Goal: Task Accomplishment & Management: Use online tool/utility

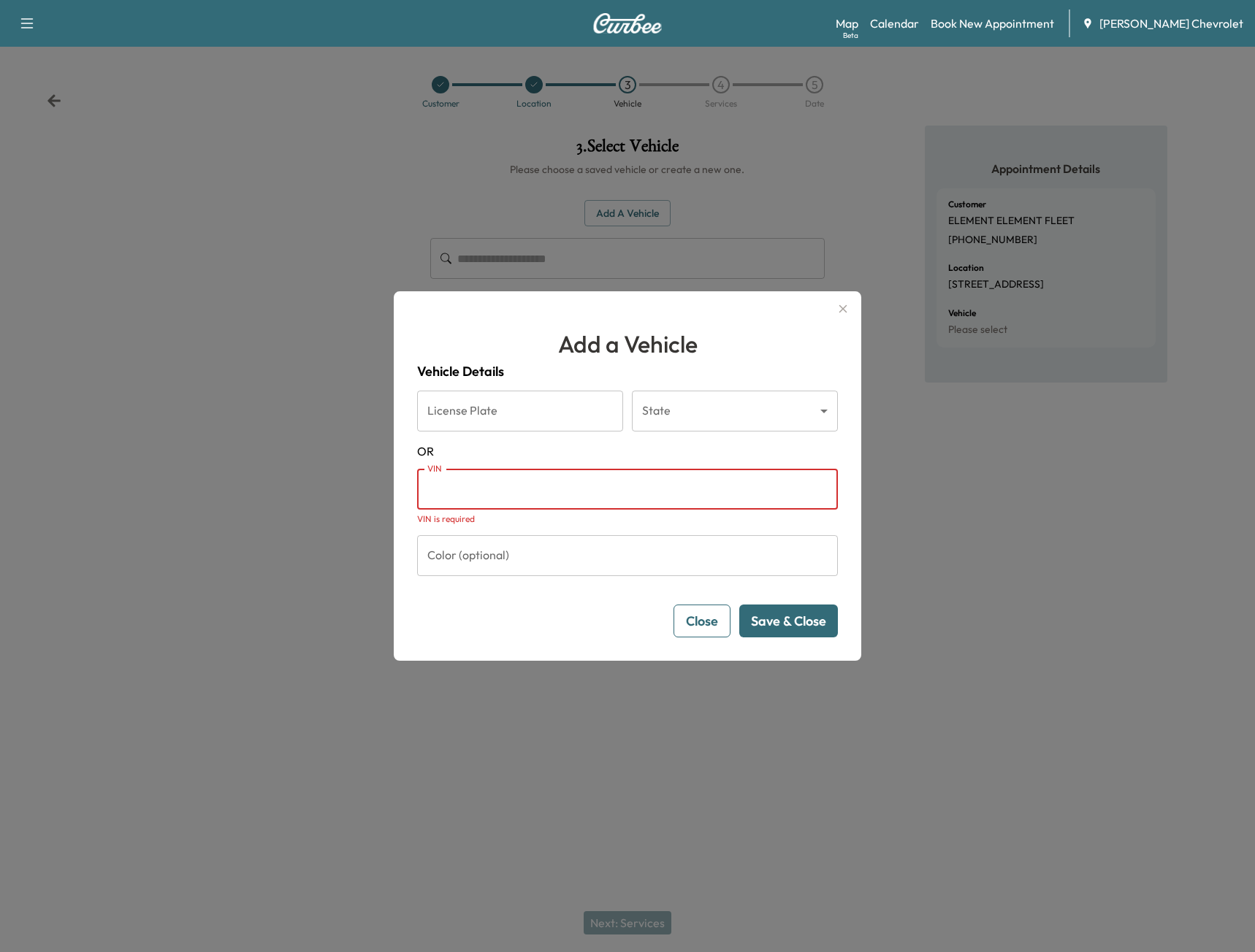
click at [845, 296] on div "Add a Vehicle Vehicle Details License Plate License Plate State ​ State OR VIN …" at bounding box center [627, 475] width 467 height 369
click at [842, 309] on icon "button" at bounding box center [843, 309] width 8 height 8
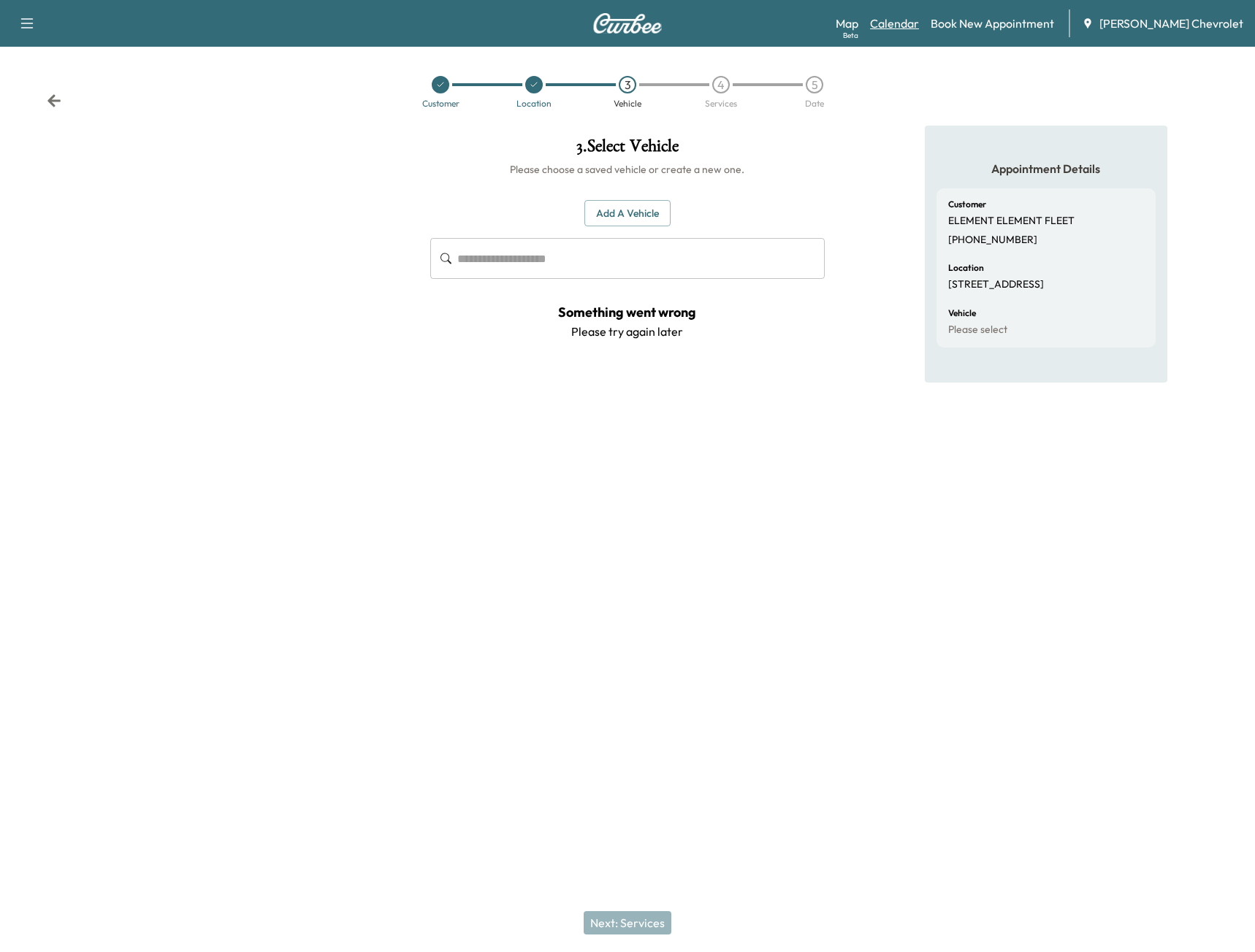
click at [911, 25] on link "Calendar" at bounding box center [894, 23] width 49 height 17
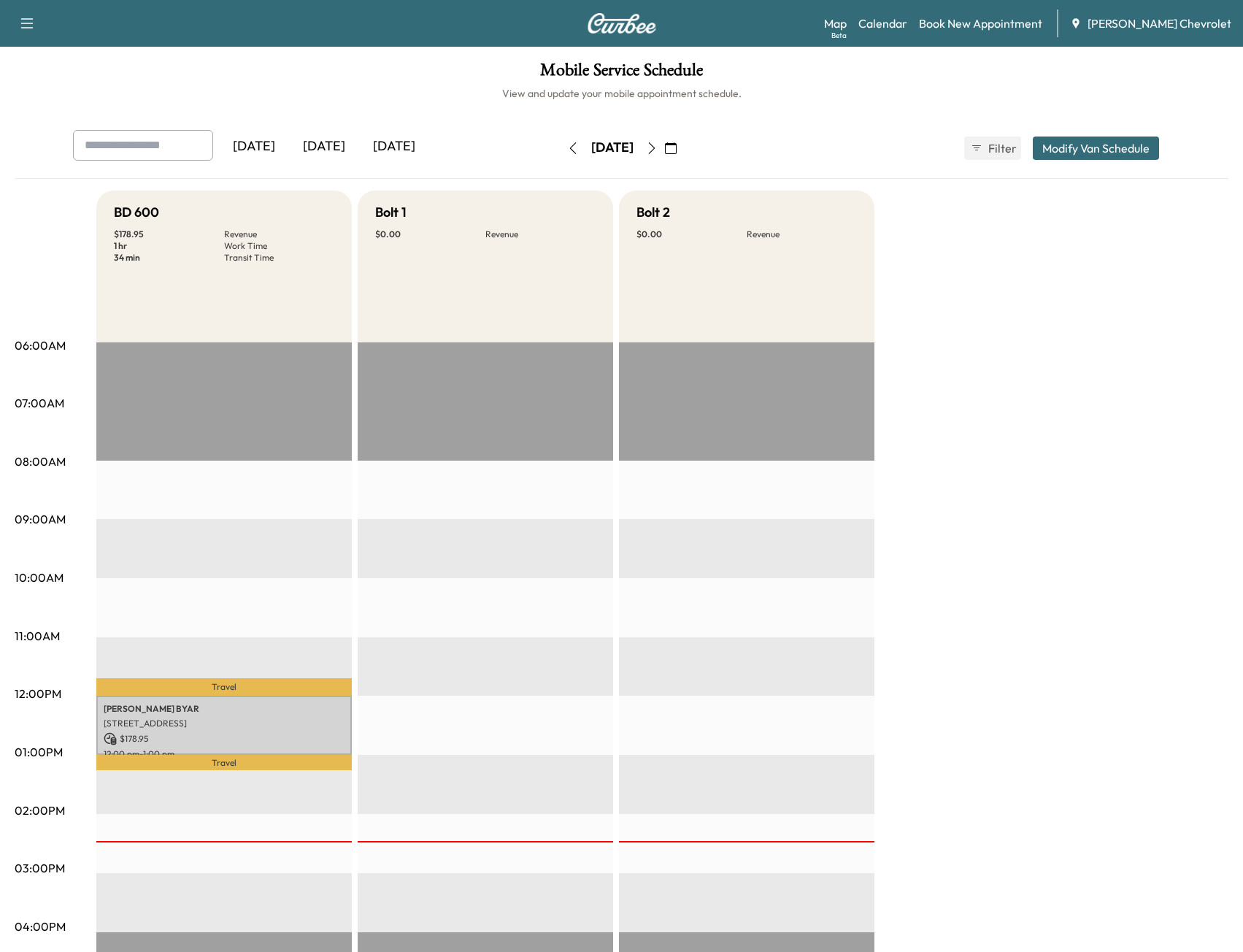
click at [658, 149] on icon "button" at bounding box center [651, 148] width 11 height 11
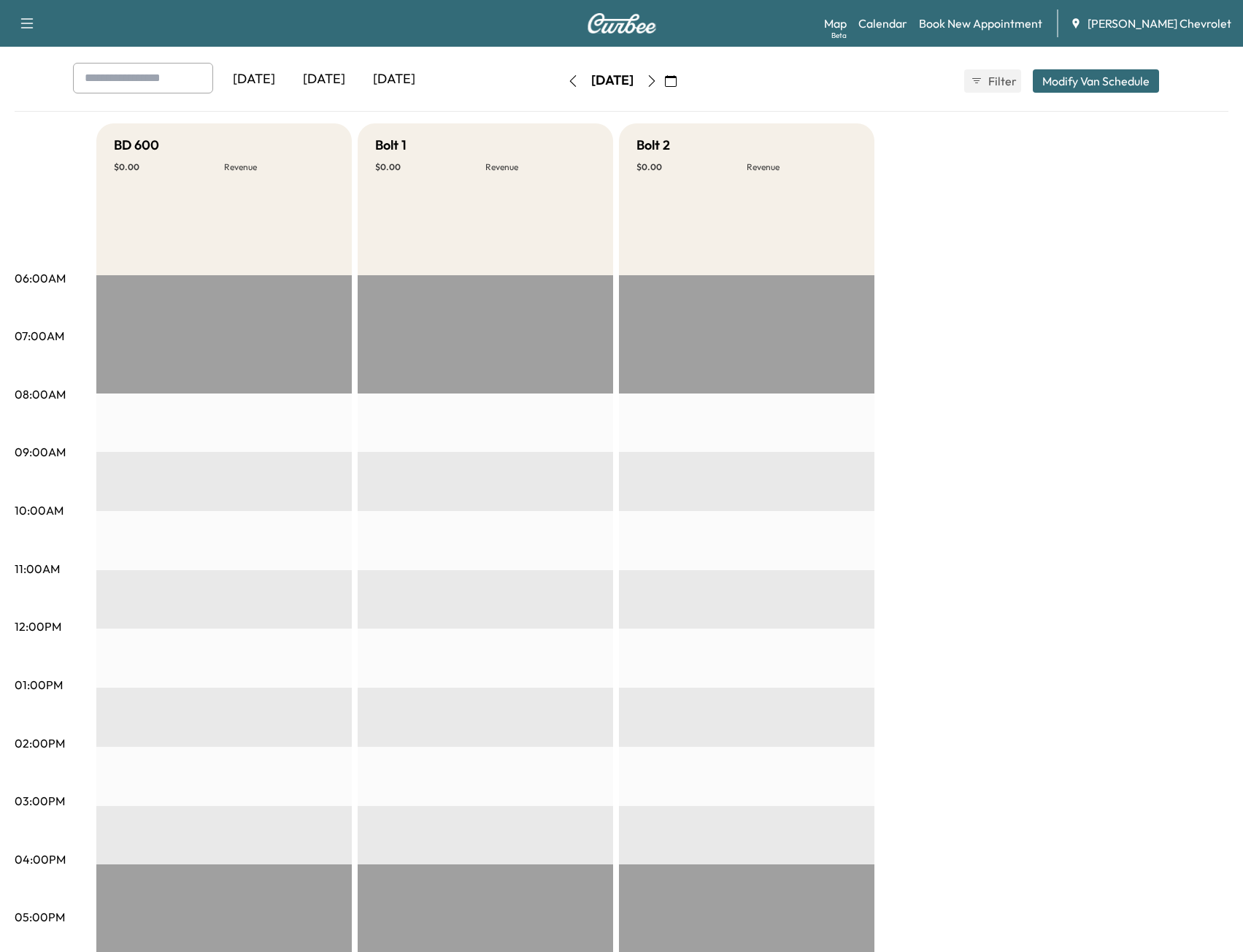
scroll to position [56, 0]
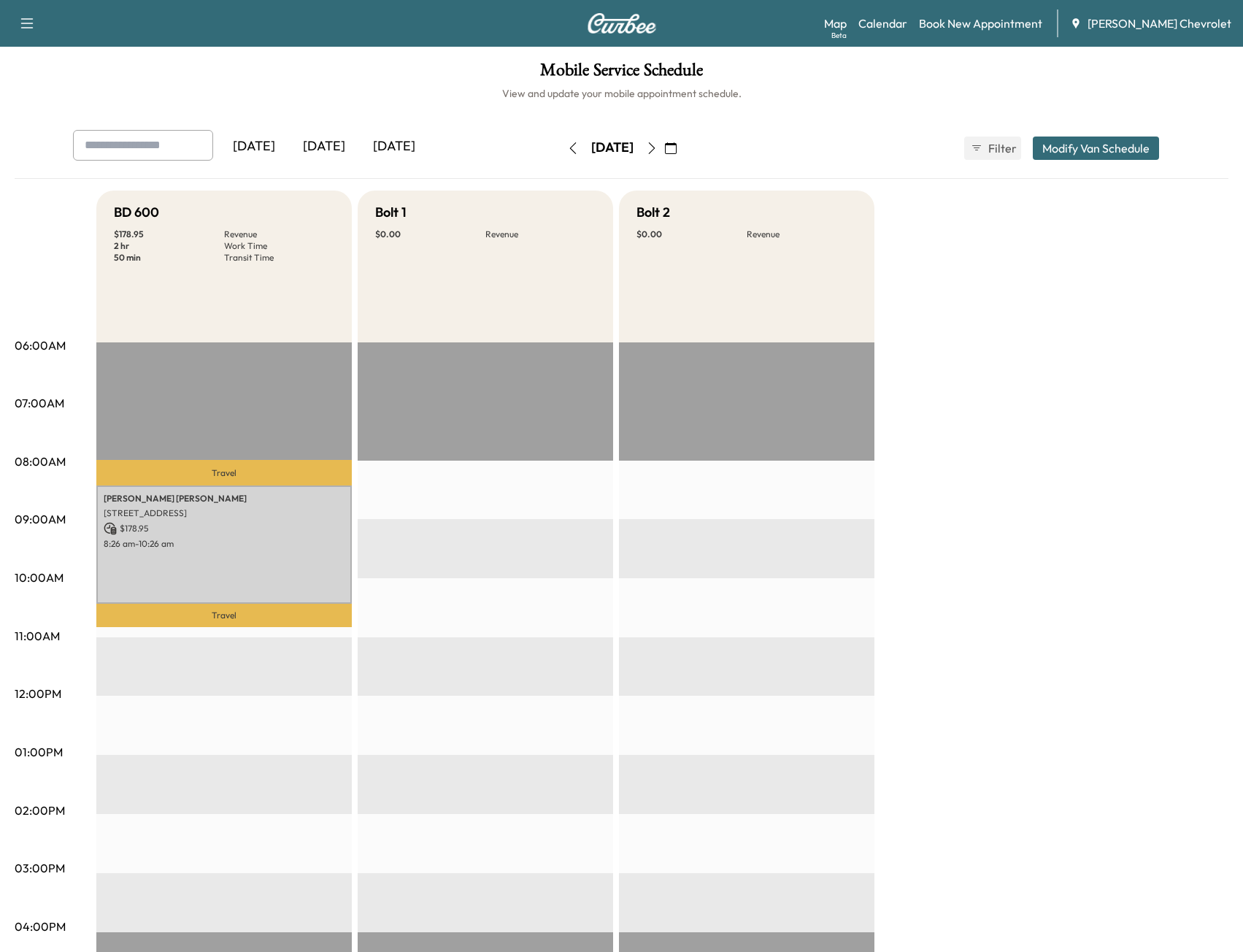
click at [665, 149] on button "button" at bounding box center [652, 148] width 25 height 23
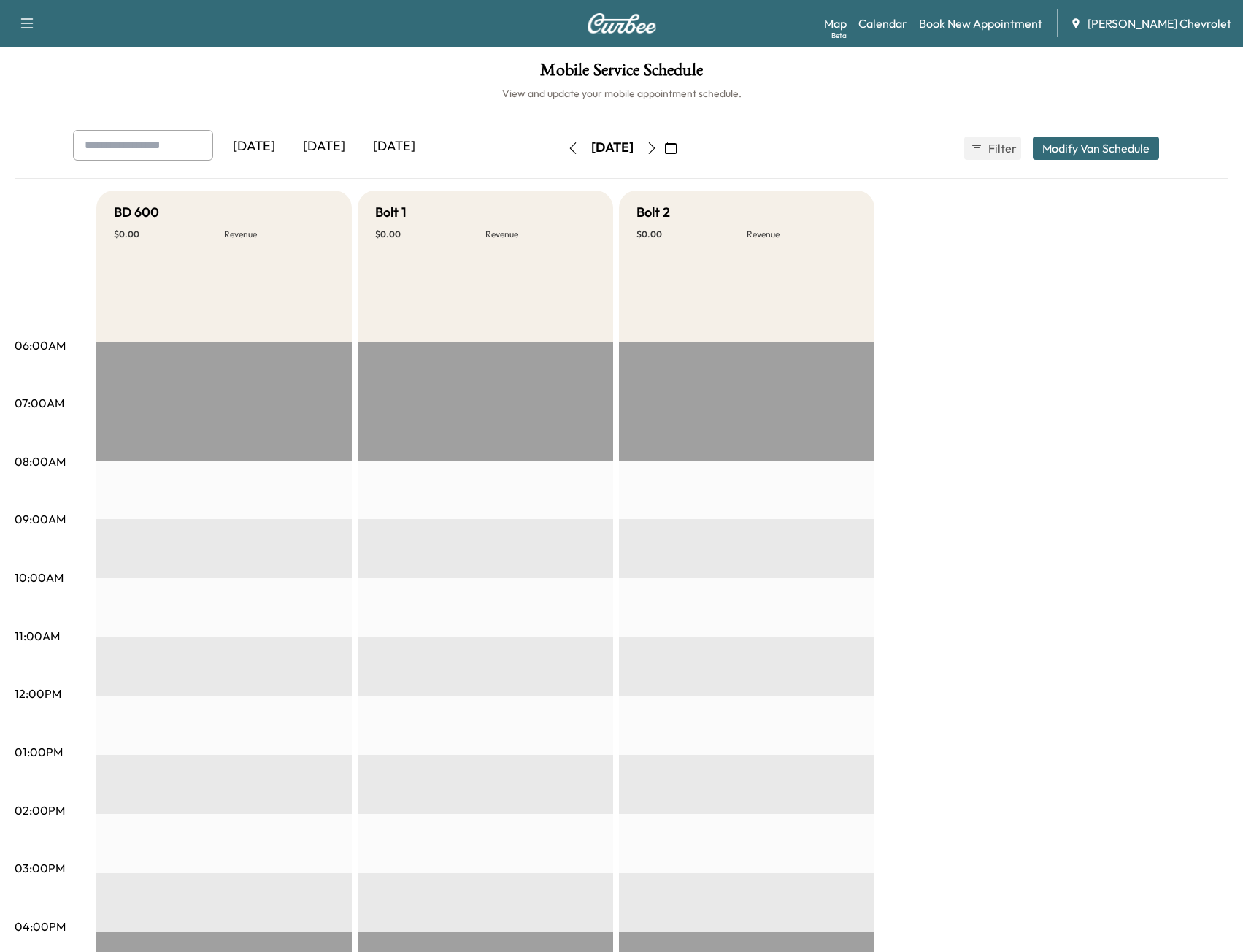
click at [561, 152] on button "button" at bounding box center [573, 148] width 25 height 23
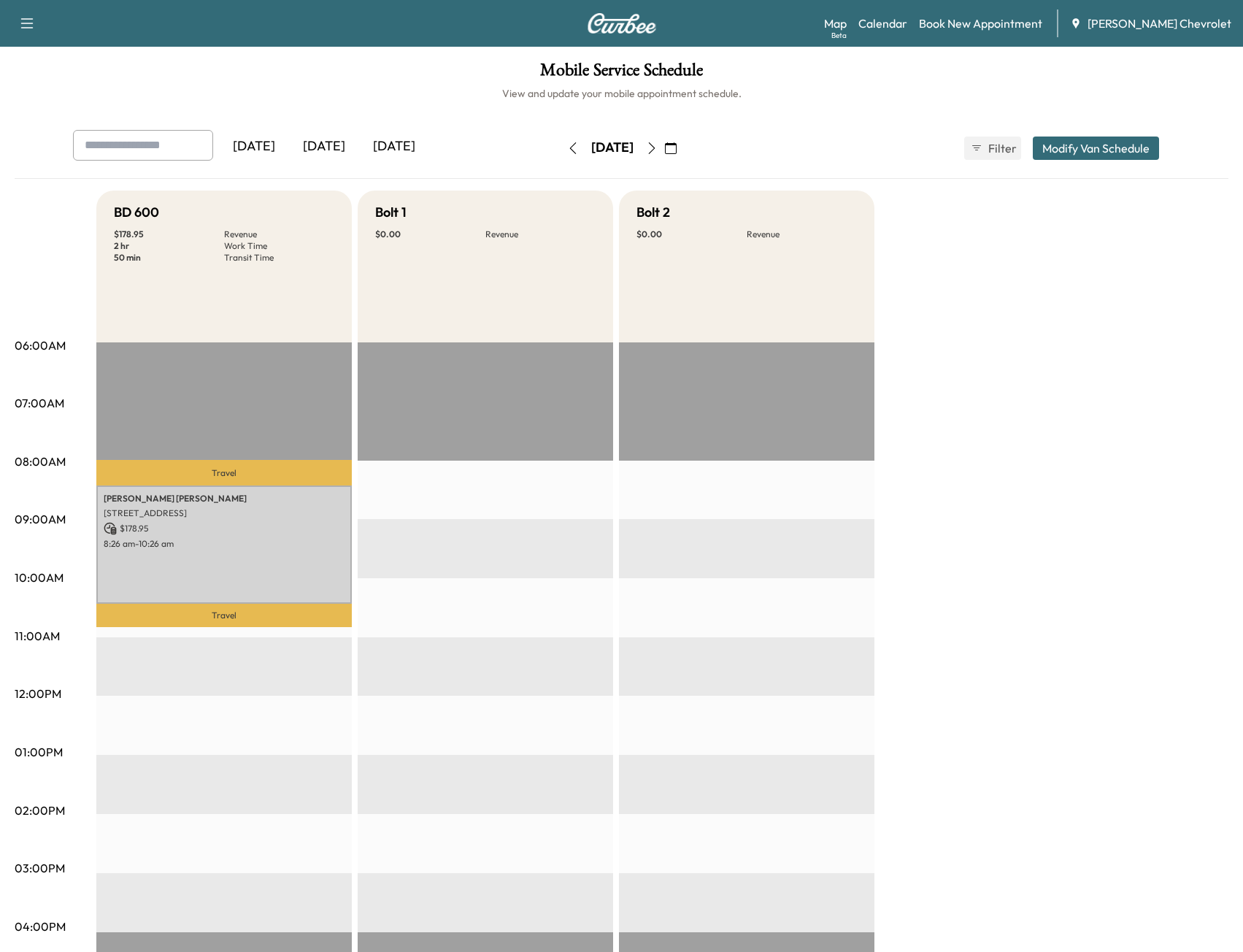
click at [658, 148] on icon "button" at bounding box center [651, 148] width 11 height 11
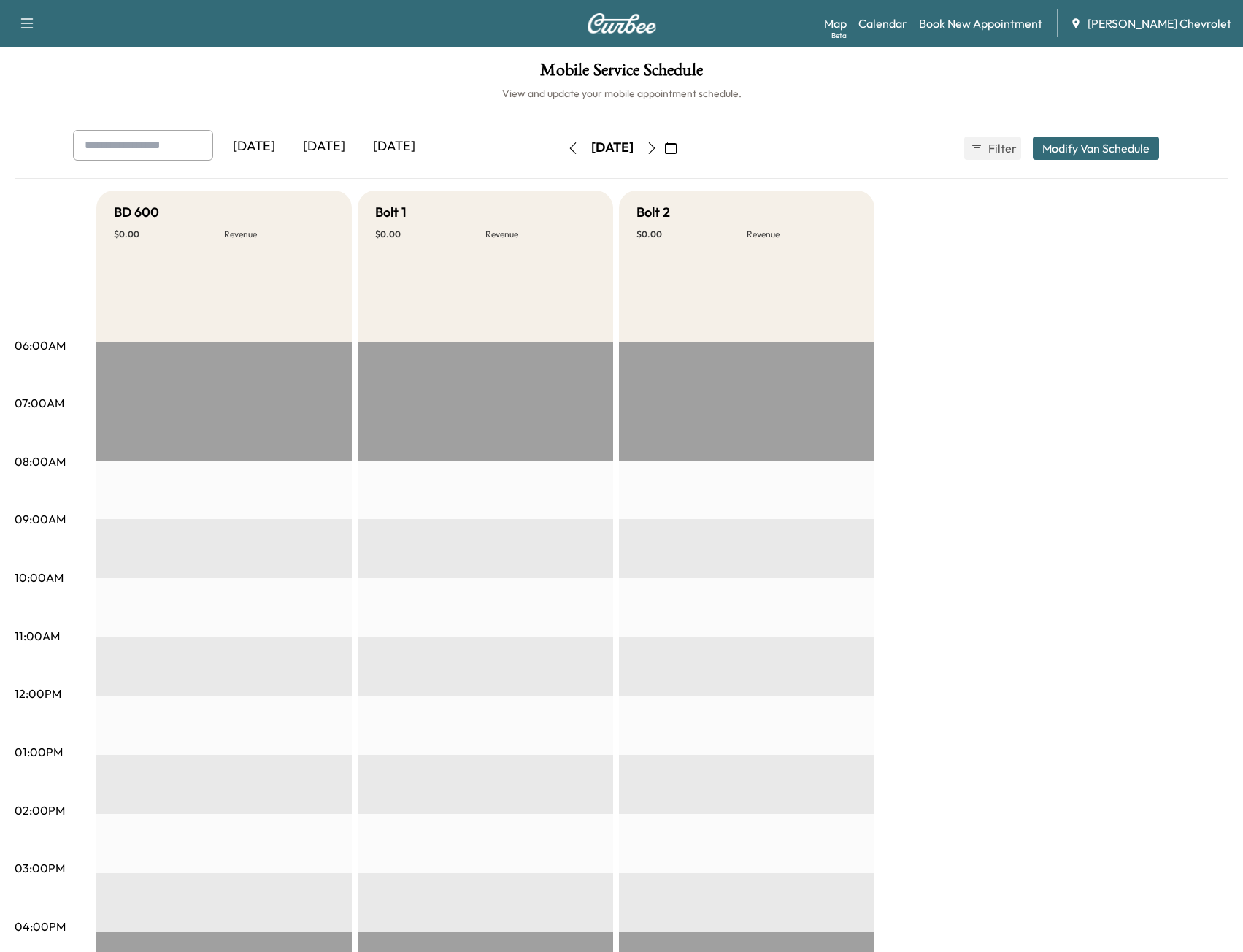
click at [567, 149] on icon "button" at bounding box center [572, 148] width 11 height 11
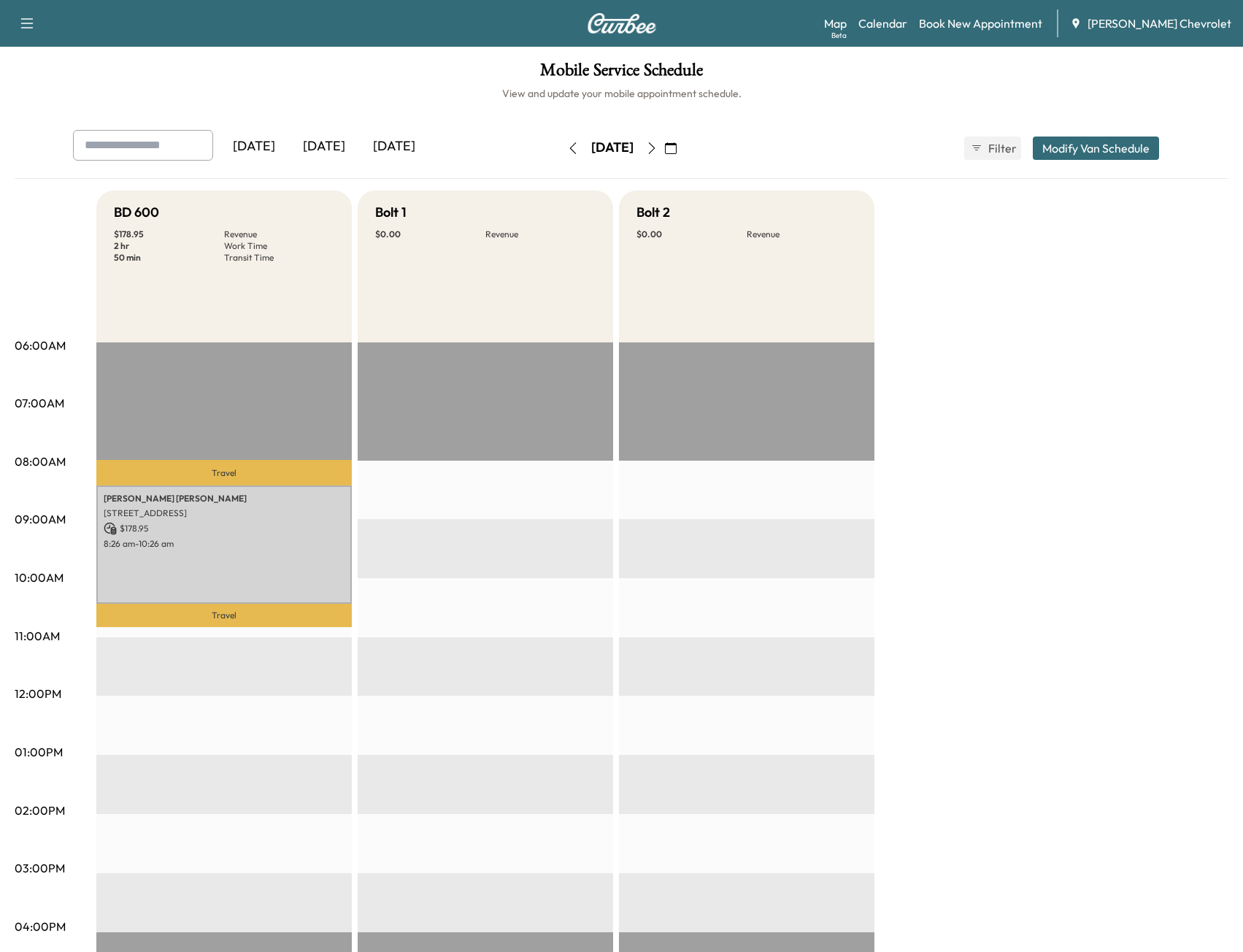
click at [1012, 420] on div "BD 600 $ 178.95 Revenue 2 hr Work Time 50 min Transit Time Travel [PERSON_NAME]…" at bounding box center [662, 737] width 1132 height 1095
